Goal: Transaction & Acquisition: Purchase product/service

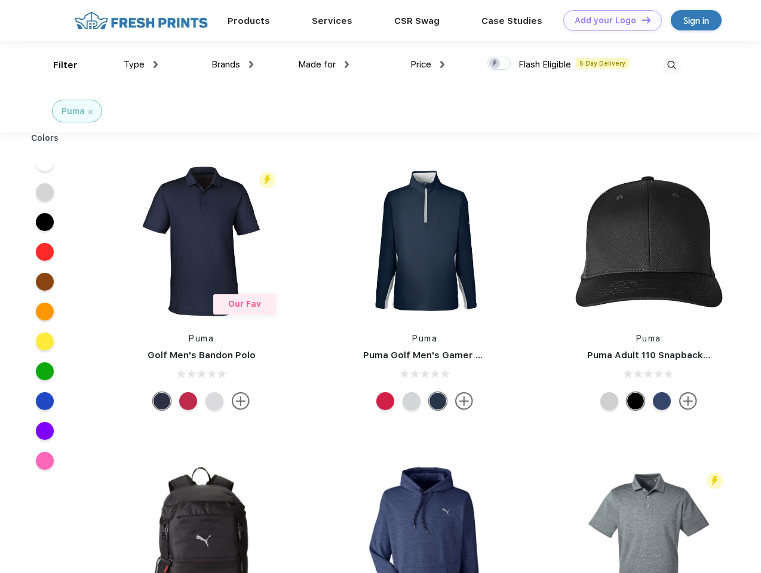
click at [608, 20] on link "Add your Logo Design Tool" at bounding box center [612, 20] width 99 height 21
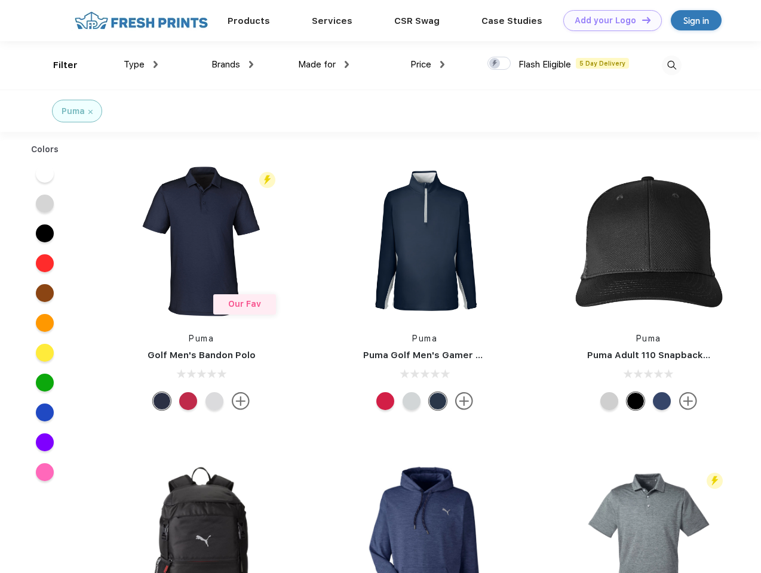
click at [0, 0] on div "Design Tool" at bounding box center [0, 0] width 0 height 0
click at [641, 20] on link "Add your Logo Design Tool" at bounding box center [612, 20] width 99 height 21
click at [57, 65] on div "Filter" at bounding box center [65, 66] width 24 height 14
click at [141, 65] on span "Type" at bounding box center [134, 64] width 21 height 11
click at [232, 65] on span "Brands" at bounding box center [225, 64] width 29 height 11
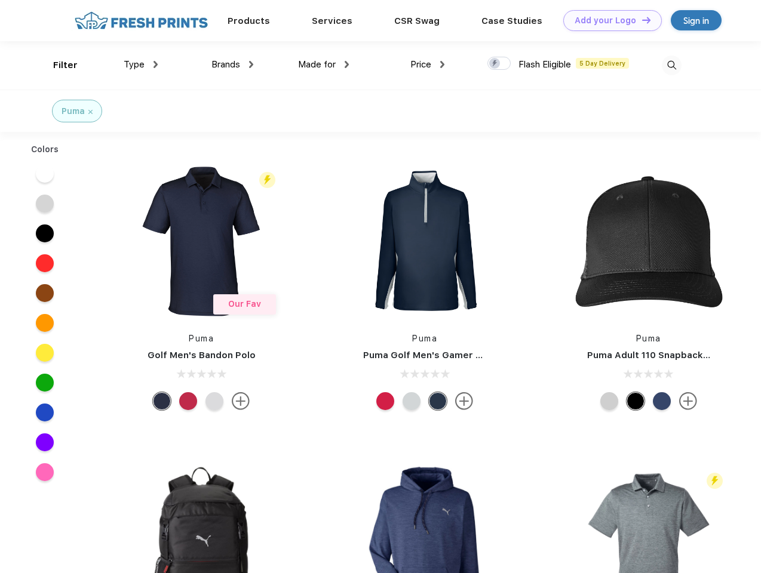
click at [324, 65] on span "Made for" at bounding box center [317, 64] width 38 height 11
click at [428, 65] on span "Price" at bounding box center [420, 64] width 21 height 11
click at [499, 64] on div at bounding box center [498, 63] width 23 height 13
click at [495, 64] on input "checkbox" at bounding box center [491, 60] width 8 height 8
click at [671, 65] on img at bounding box center [672, 66] width 20 height 20
